Goal: Task Accomplishment & Management: Use online tool/utility

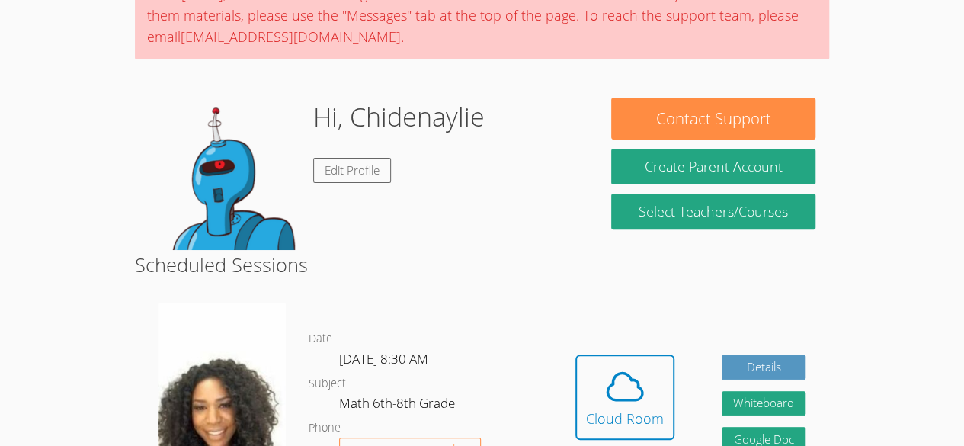
scroll to position [155, 0]
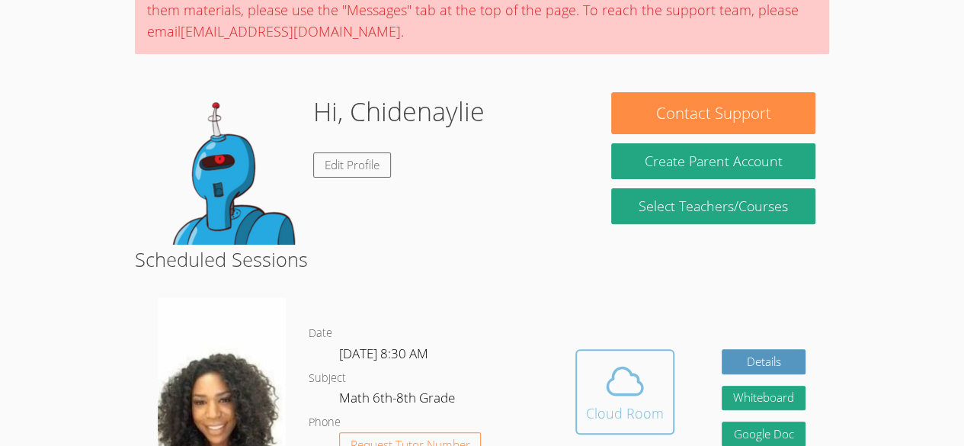
click at [646, 389] on span at bounding box center [625, 381] width 78 height 43
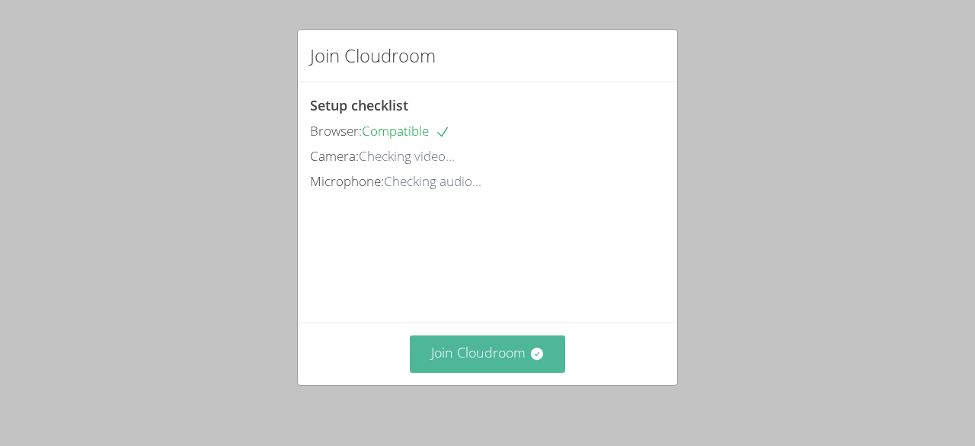
click at [460, 350] on button "Join Cloudroom" at bounding box center [488, 353] width 156 height 37
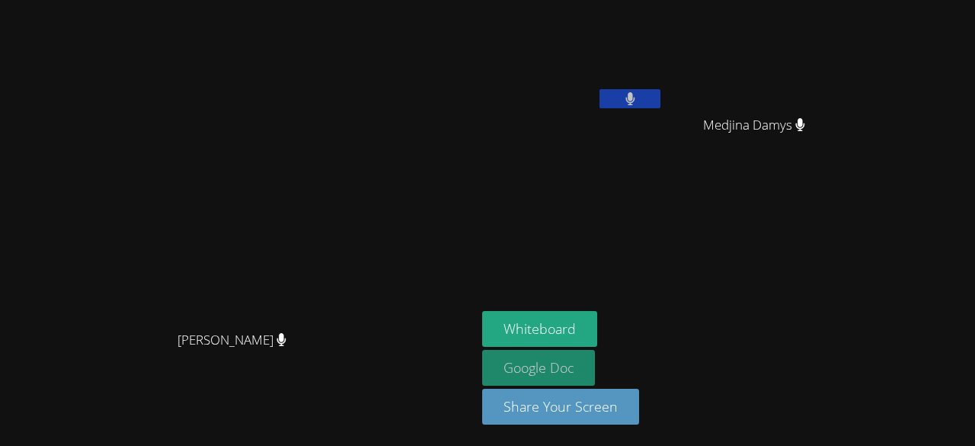
click at [595, 364] on link "Google Doc" at bounding box center [538, 368] width 113 height 36
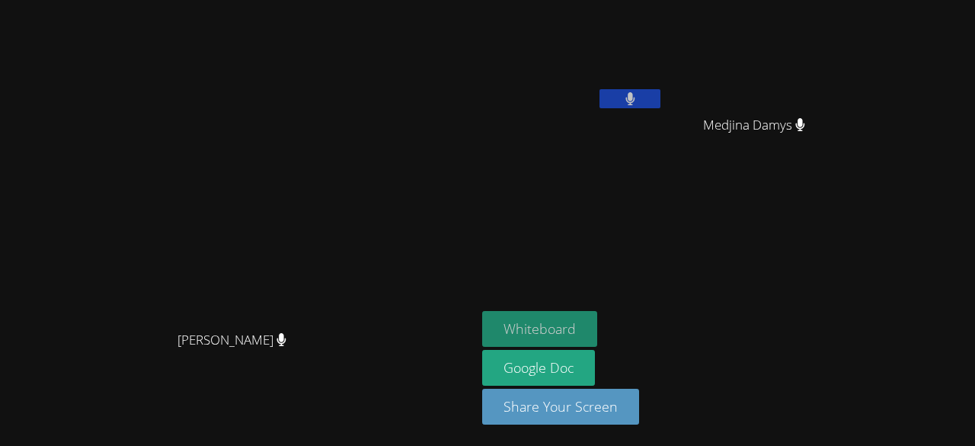
click at [597, 325] on button "Whiteboard" at bounding box center [539, 329] width 115 height 36
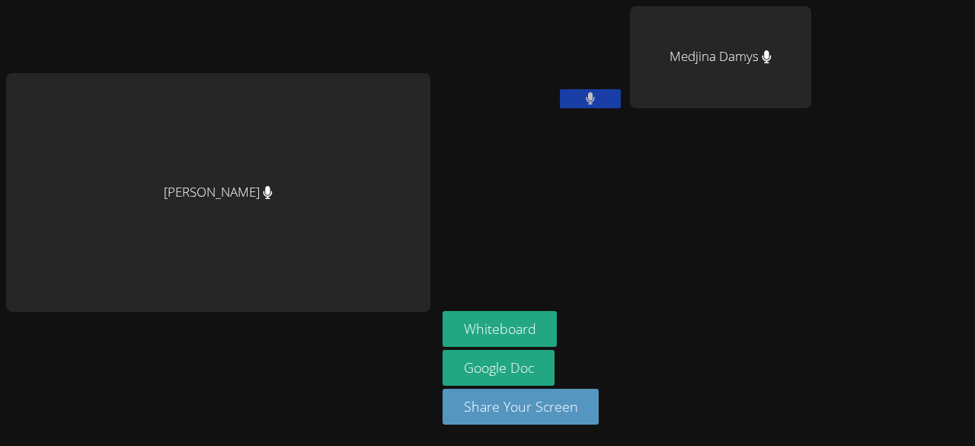
click at [782, 276] on aside "Chidenaylie [PERSON_NAME] Damys Whiteboard Google Doc Share Your Screen" at bounding box center [627, 223] width 381 height 446
click at [611, 232] on aside "Chidenaylie [PERSON_NAME] Damys Whiteboard Google Doc Share Your Screen" at bounding box center [627, 223] width 381 height 446
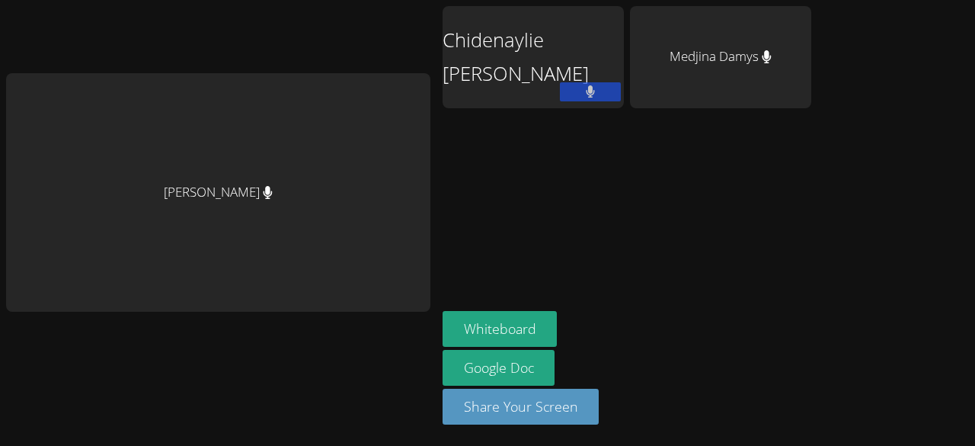
click at [940, 315] on div "[PERSON_NAME] [PERSON_NAME] Damys Whiteboard Google Doc Share Your Screen" at bounding box center [487, 223] width 975 height 446
click at [731, 191] on aside "Chidenaylie [PERSON_NAME] Damys Whiteboard Google Doc Share Your Screen" at bounding box center [627, 223] width 381 height 446
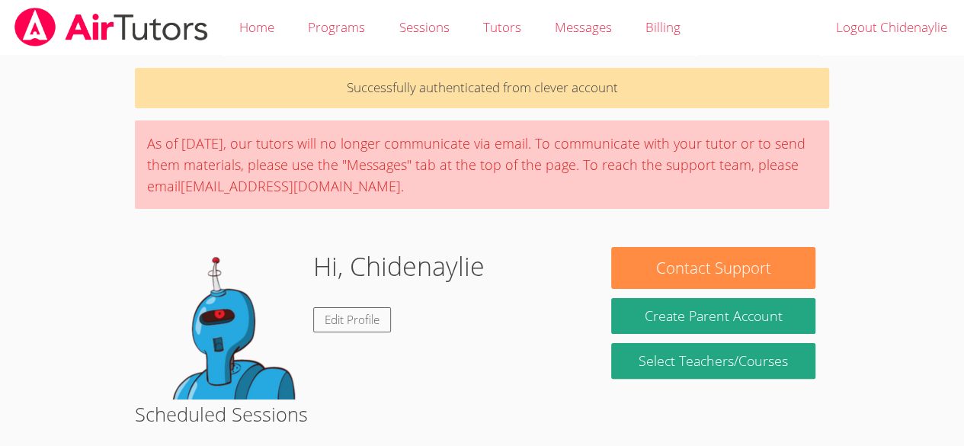
drag, startPoint x: 0, startPoint y: 0, endPoint x: 870, endPoint y: 342, distance: 935.1
click at [870, 342] on body "Home Programs Sessions Tutors Messages Billing Logout Chidenaylie Successfully …" at bounding box center [482, 223] width 964 height 446
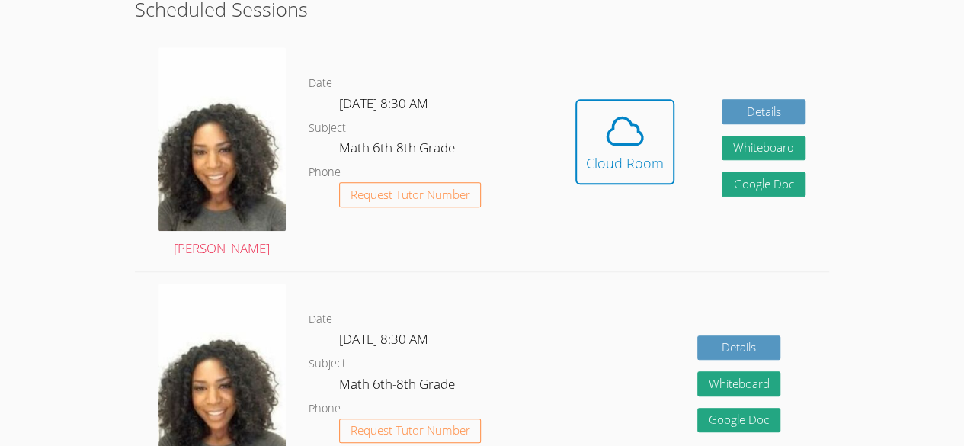
scroll to position [407, 0]
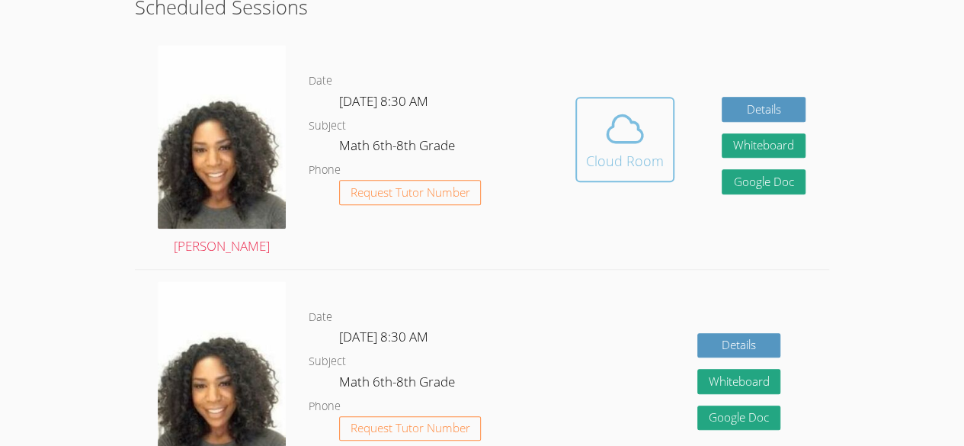
click at [633, 139] on icon at bounding box center [625, 128] width 43 height 43
click at [611, 137] on icon at bounding box center [625, 128] width 43 height 43
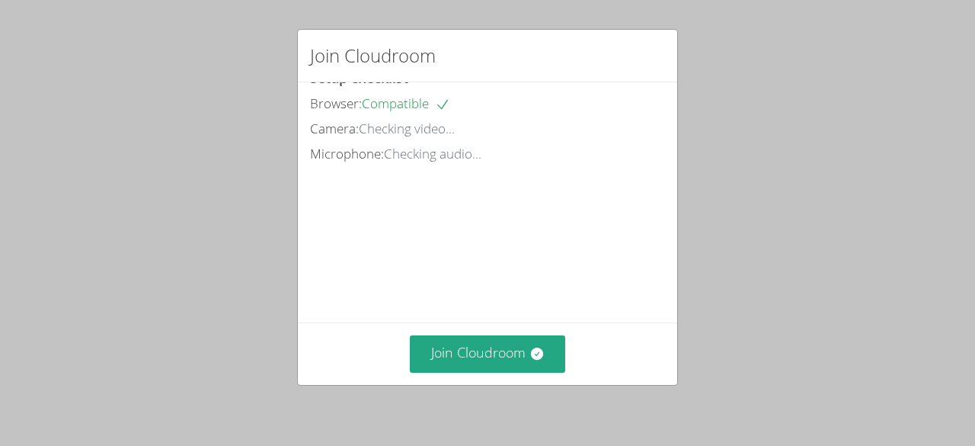
scroll to position [46, 0]
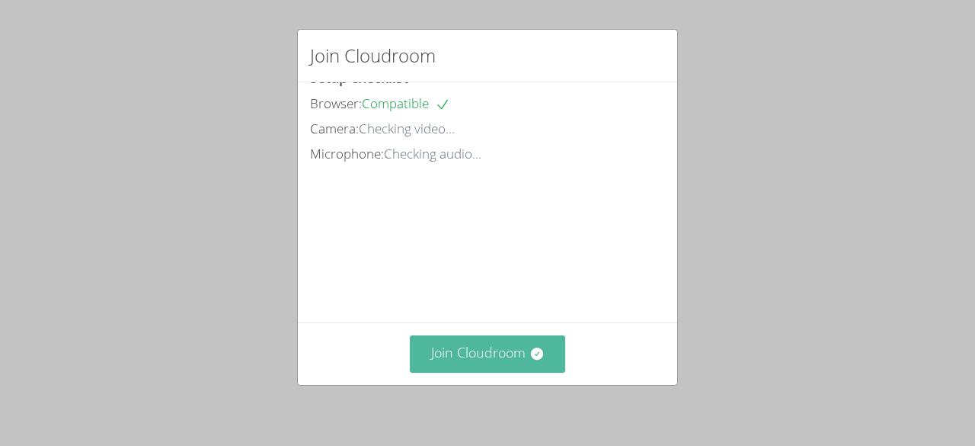
click at [448, 360] on button "Join Cloudroom" at bounding box center [488, 353] width 156 height 37
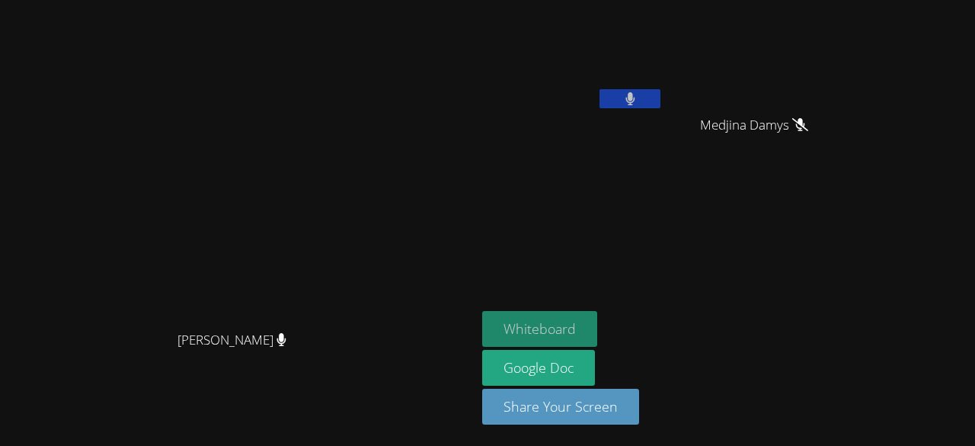
click at [597, 334] on button "Whiteboard" at bounding box center [539, 329] width 115 height 36
click at [661, 91] on button at bounding box center [630, 98] width 61 height 19
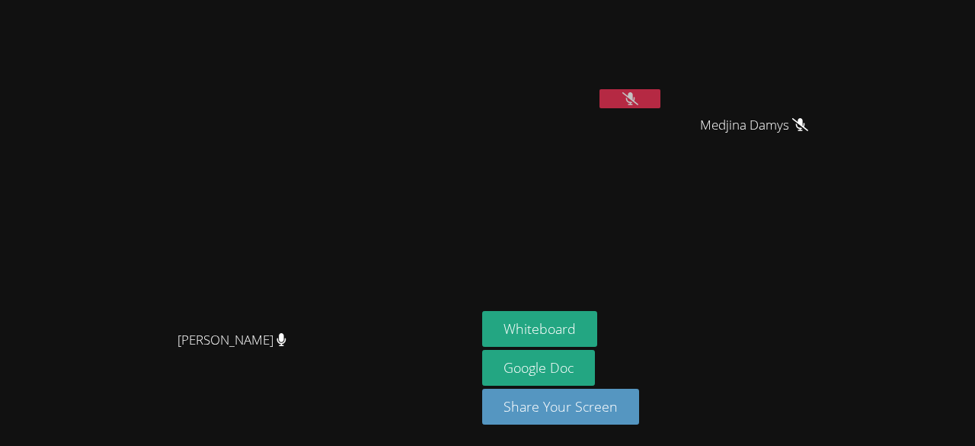
click at [639, 99] on icon at bounding box center [631, 98] width 16 height 13
drag, startPoint x: 741, startPoint y: 99, endPoint x: 910, endPoint y: 249, distance: 226.2
click at [857, 249] on aside "Chidenaylie Saintil Medjina Damys Medjina Damys Whiteboard Google Doc Share You…" at bounding box center [666, 223] width 381 height 446
click at [661, 92] on button at bounding box center [630, 98] width 61 height 19
click at [639, 101] on icon at bounding box center [631, 98] width 16 height 13
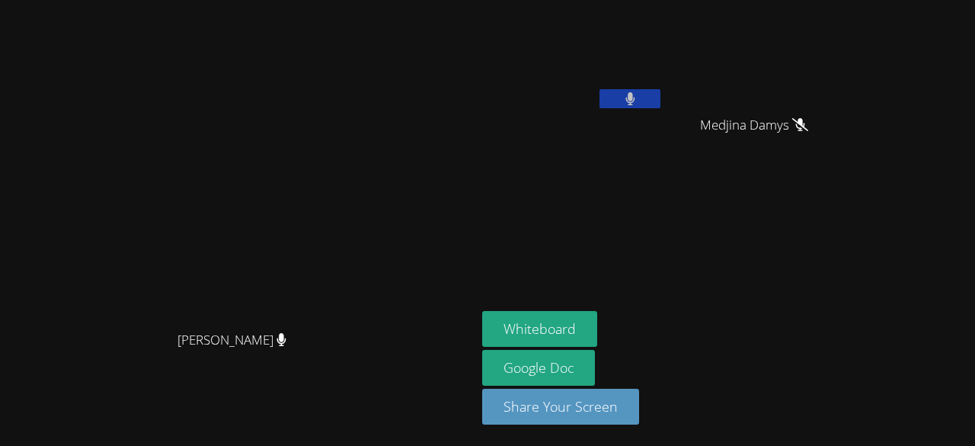
click at [661, 99] on button at bounding box center [630, 98] width 61 height 19
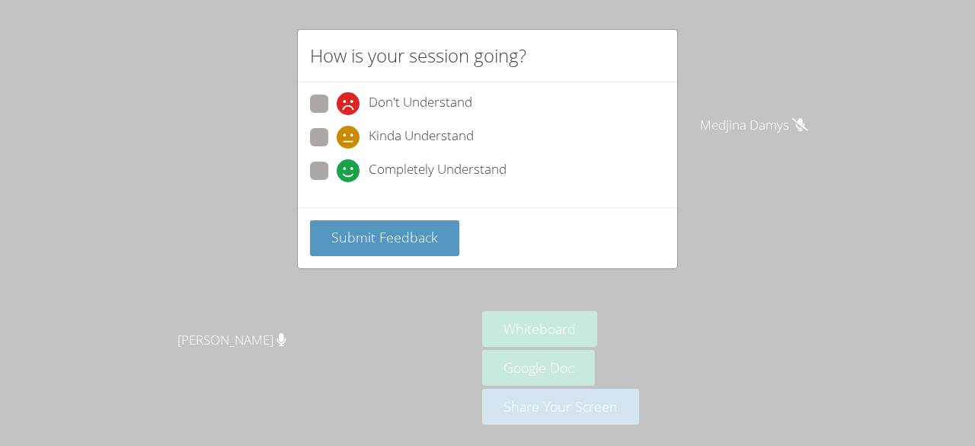
click at [330, 113] on label "Don't Understand" at bounding box center [391, 104] width 162 height 21
click at [337, 107] on input "Don't Understand" at bounding box center [343, 100] width 13 height 13
radio input "true"
click at [337, 149] on span at bounding box center [337, 149] width 0 height 0
click at [337, 130] on input "Kinda Understand" at bounding box center [343, 134] width 13 height 13
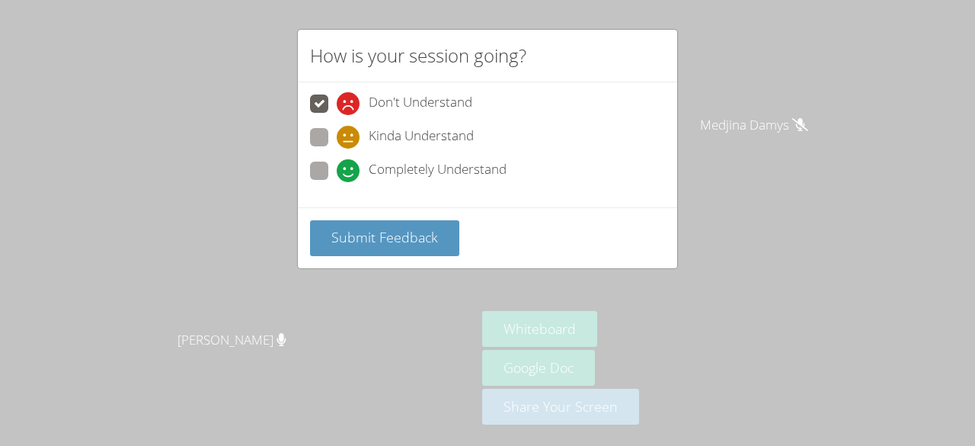
radio input "true"
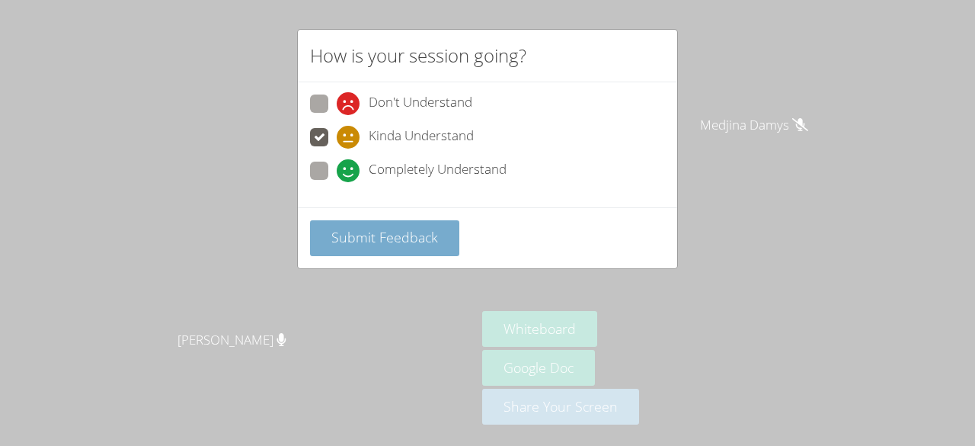
click at [366, 238] on span "Submit Feedback" at bounding box center [384, 237] width 107 height 18
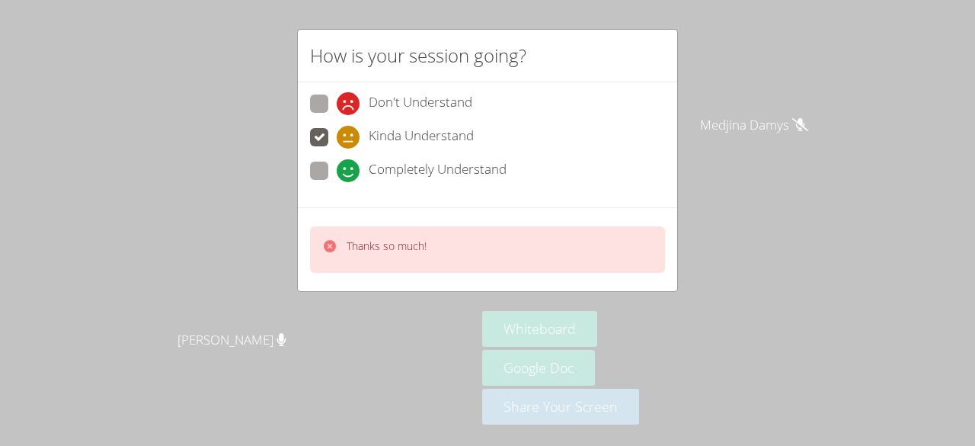
click at [337, 115] on span at bounding box center [337, 115] width 0 height 0
click at [337, 94] on input "Don't Understand" at bounding box center [343, 100] width 13 height 13
radio input "true"
click at [424, 248] on p "Thanks so much!" at bounding box center [387, 246] width 80 height 15
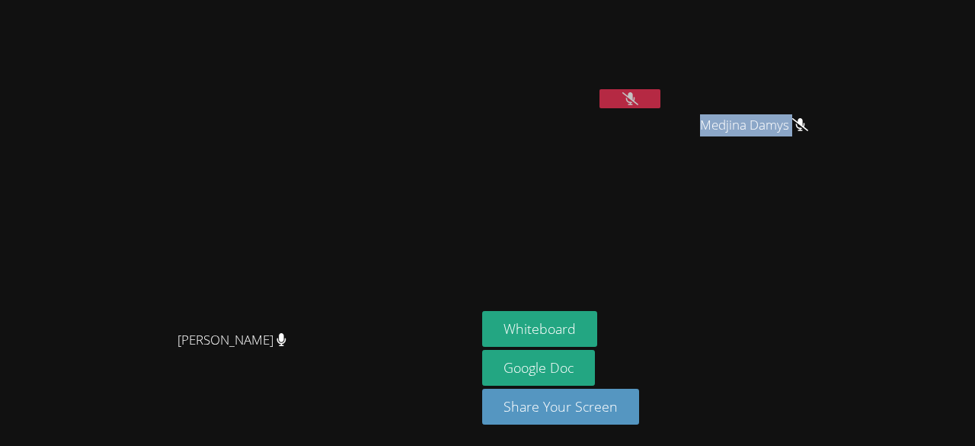
drag, startPoint x: 800, startPoint y: 258, endPoint x: 809, endPoint y: 229, distance: 30.4
click at [809, 229] on aside "Chidenaylie Saintil Medjina Damys Medjina Damys Whiteboard Google Doc Share You…" at bounding box center [666, 223] width 381 height 446
click at [810, 231] on aside "Chidenaylie Saintil Medjina Damys Medjina Damys Whiteboard Google Doc Share You…" at bounding box center [666, 223] width 381 height 446
click at [851, 82] on video at bounding box center [760, 57] width 181 height 102
click at [664, 118] on div "Chidenaylie [PERSON_NAME]" at bounding box center [572, 87] width 181 height 163
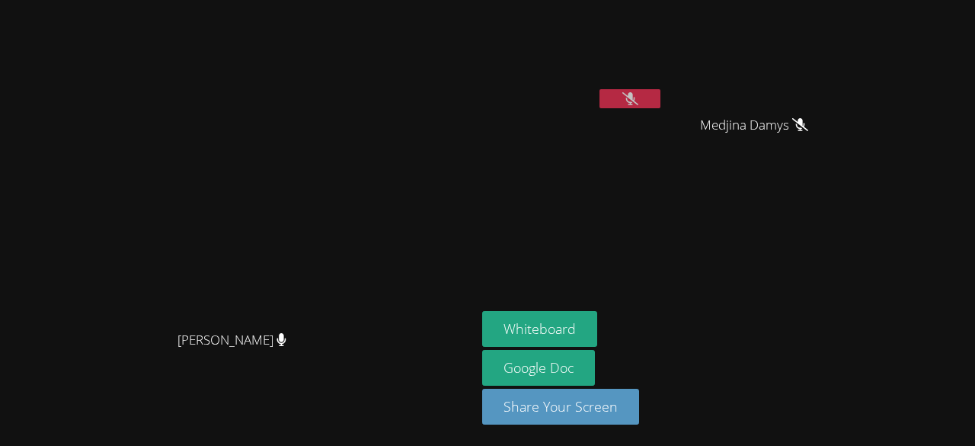
click at [664, 112] on div "Chidenaylie [PERSON_NAME]" at bounding box center [572, 60] width 181 height 109
click at [639, 104] on icon at bounding box center [631, 98] width 16 height 13
click at [661, 99] on button at bounding box center [630, 98] width 61 height 19
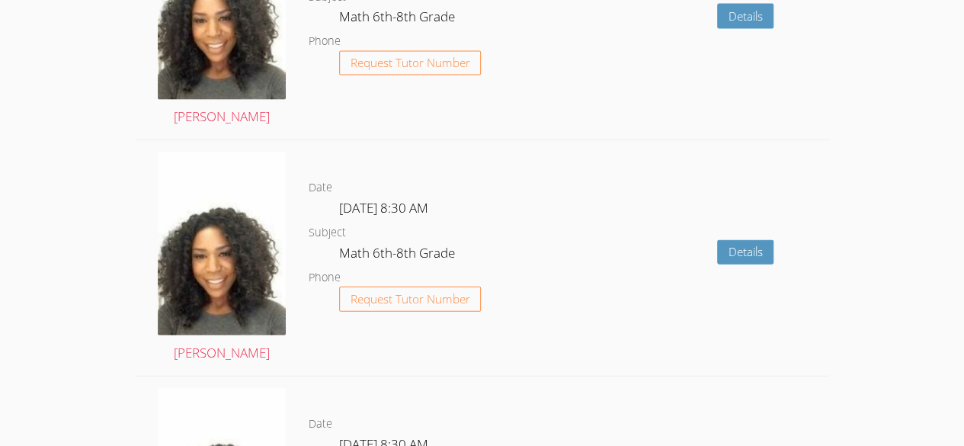
scroll to position [1887, 0]
